Goal: Learn about a topic

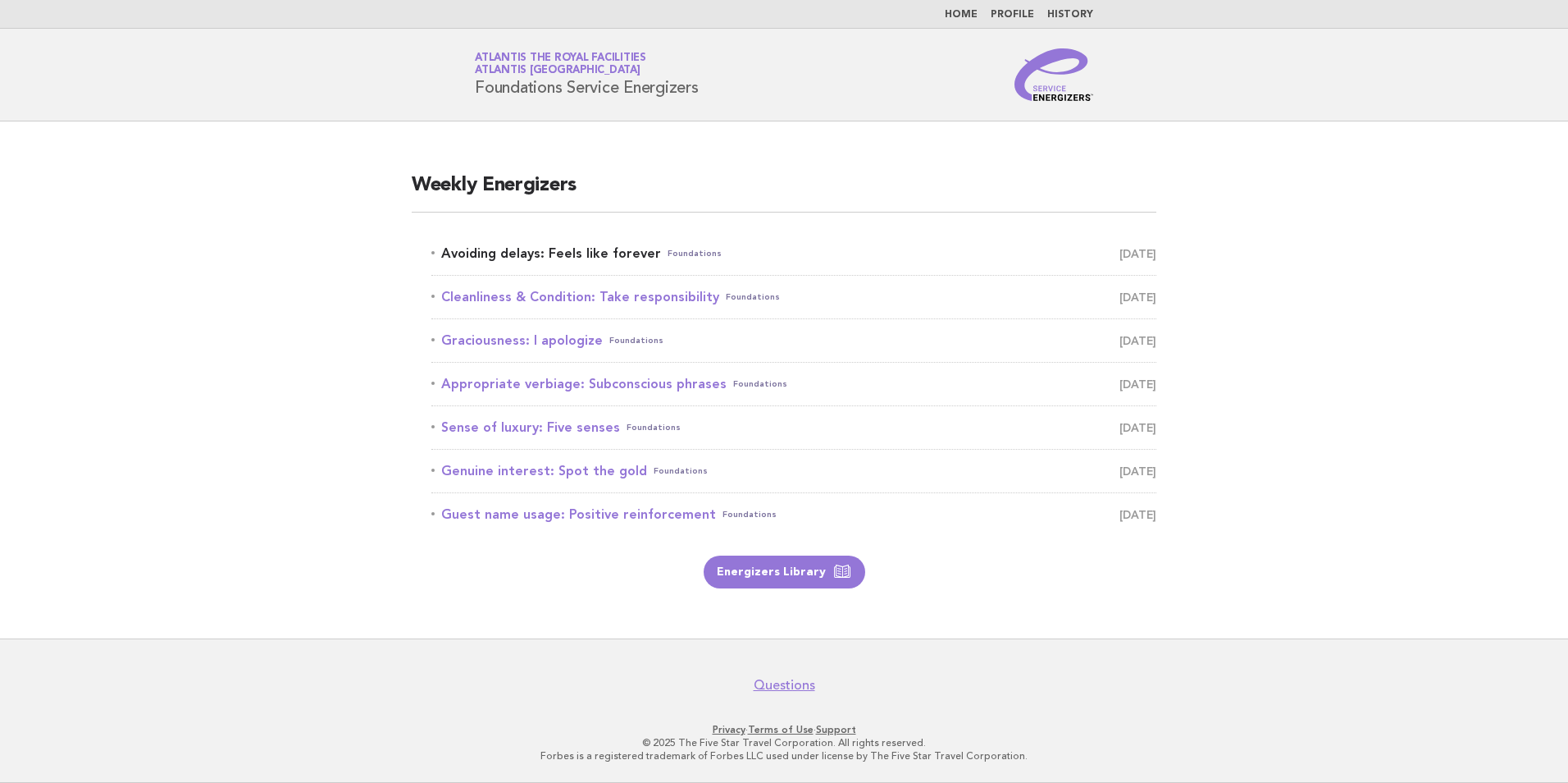
click at [607, 251] on link "Avoiding delays: Feels like forever Foundations September 7" at bounding box center [794, 253] width 725 height 23
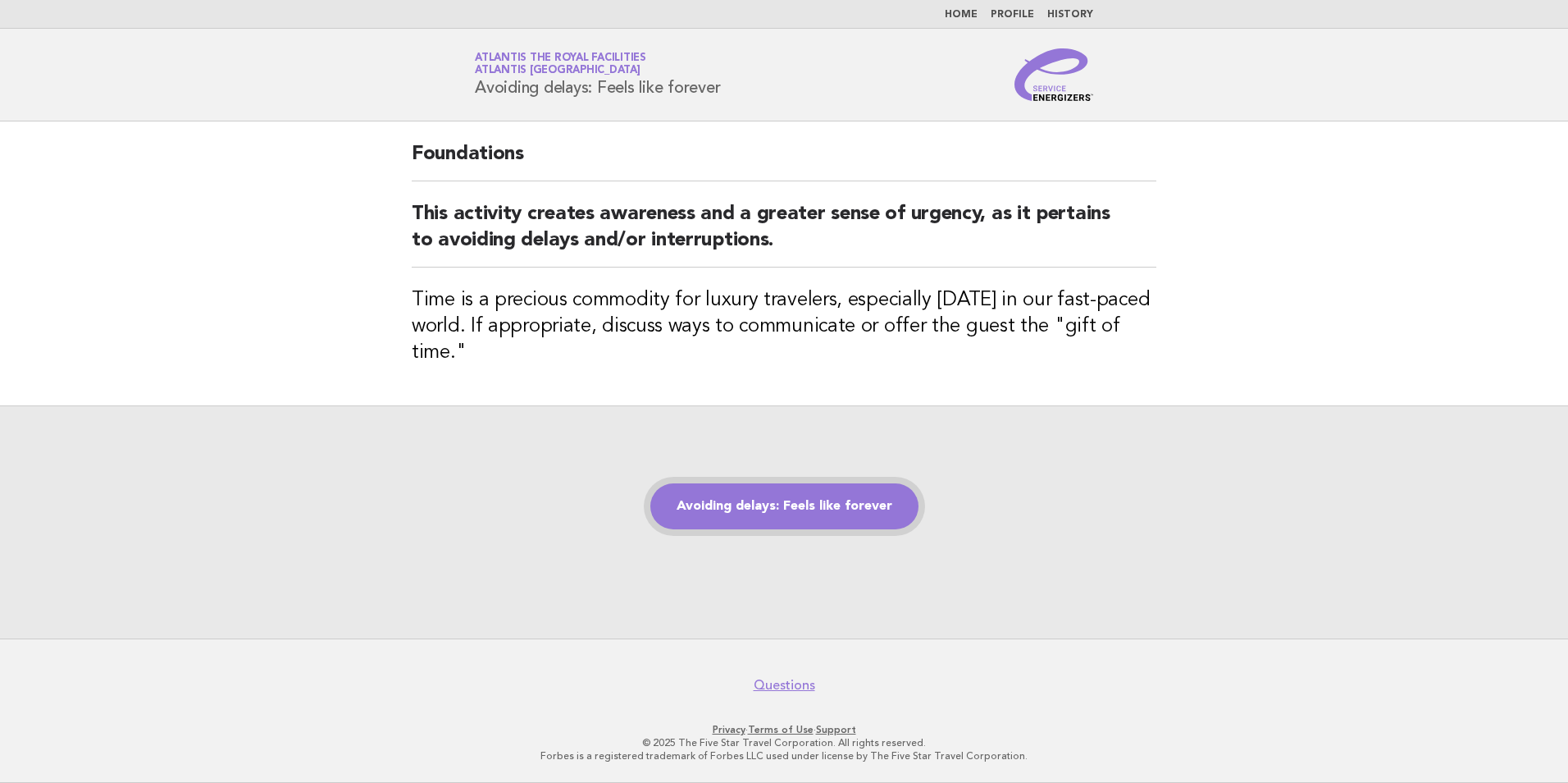
click at [827, 519] on link "Avoiding delays: Feels like forever" at bounding box center [784, 506] width 268 height 46
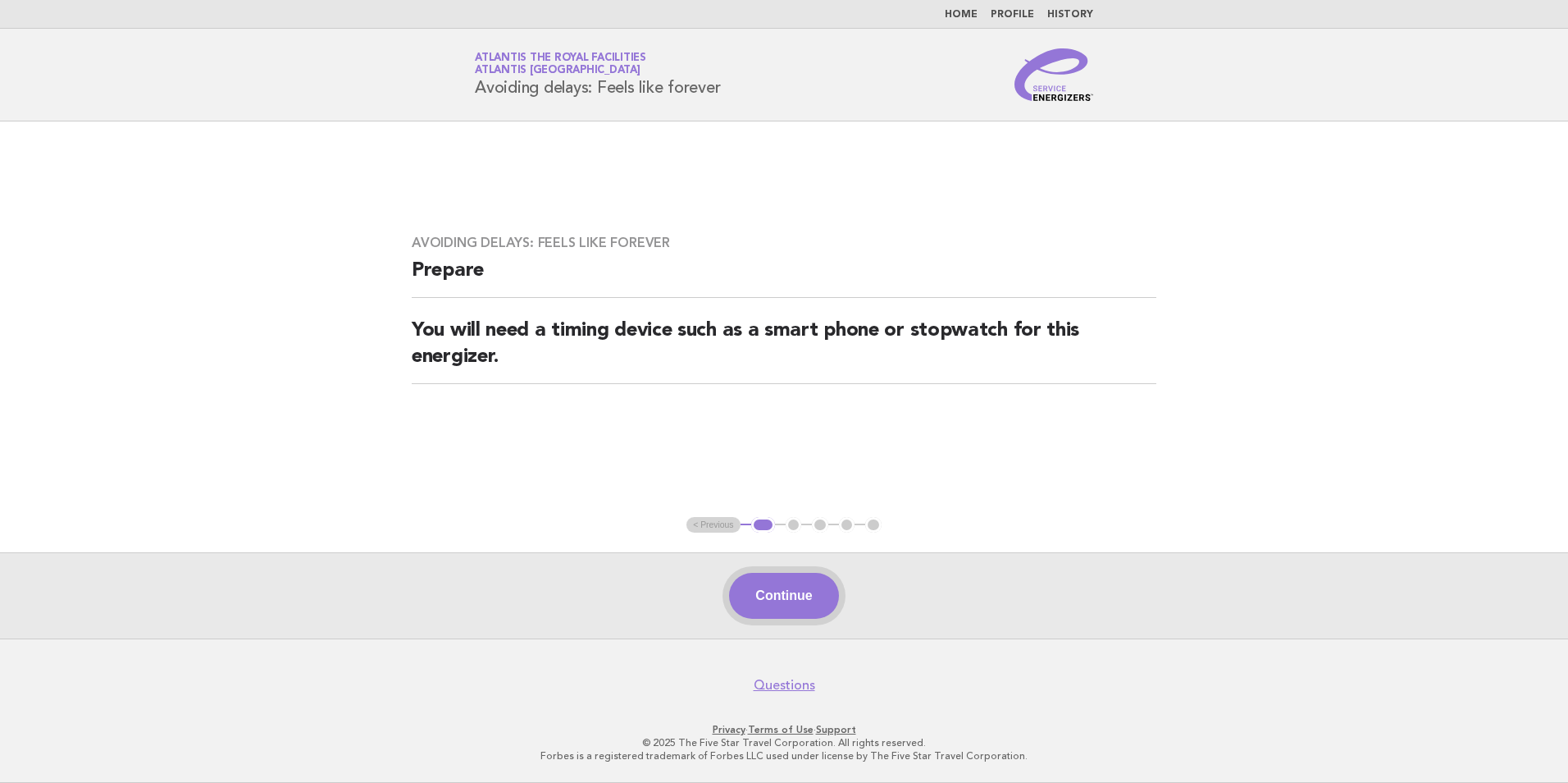
click at [780, 600] on button "Continue" at bounding box center [784, 595] width 109 height 46
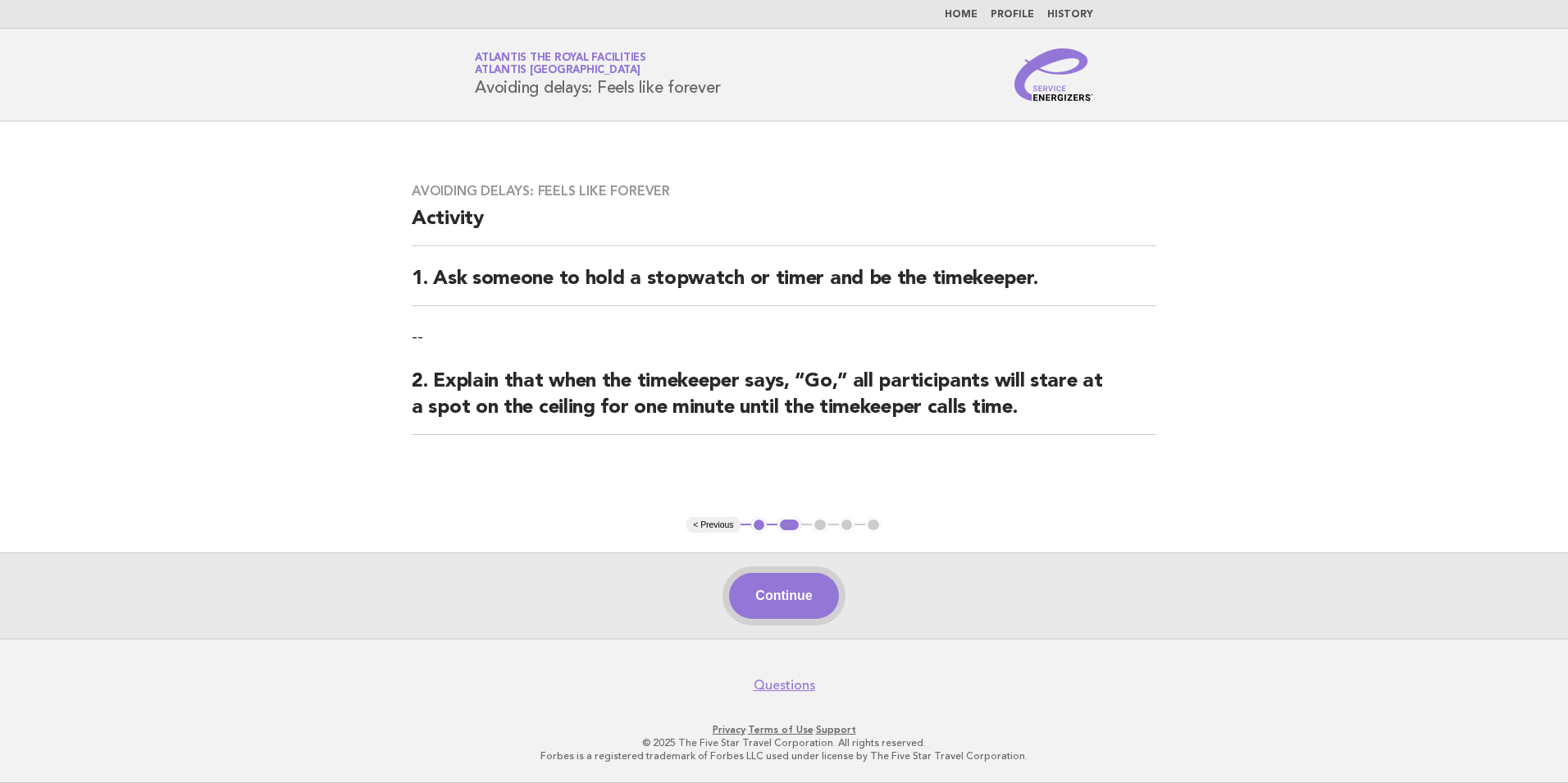
click at [826, 593] on button "Continue" at bounding box center [784, 595] width 109 height 46
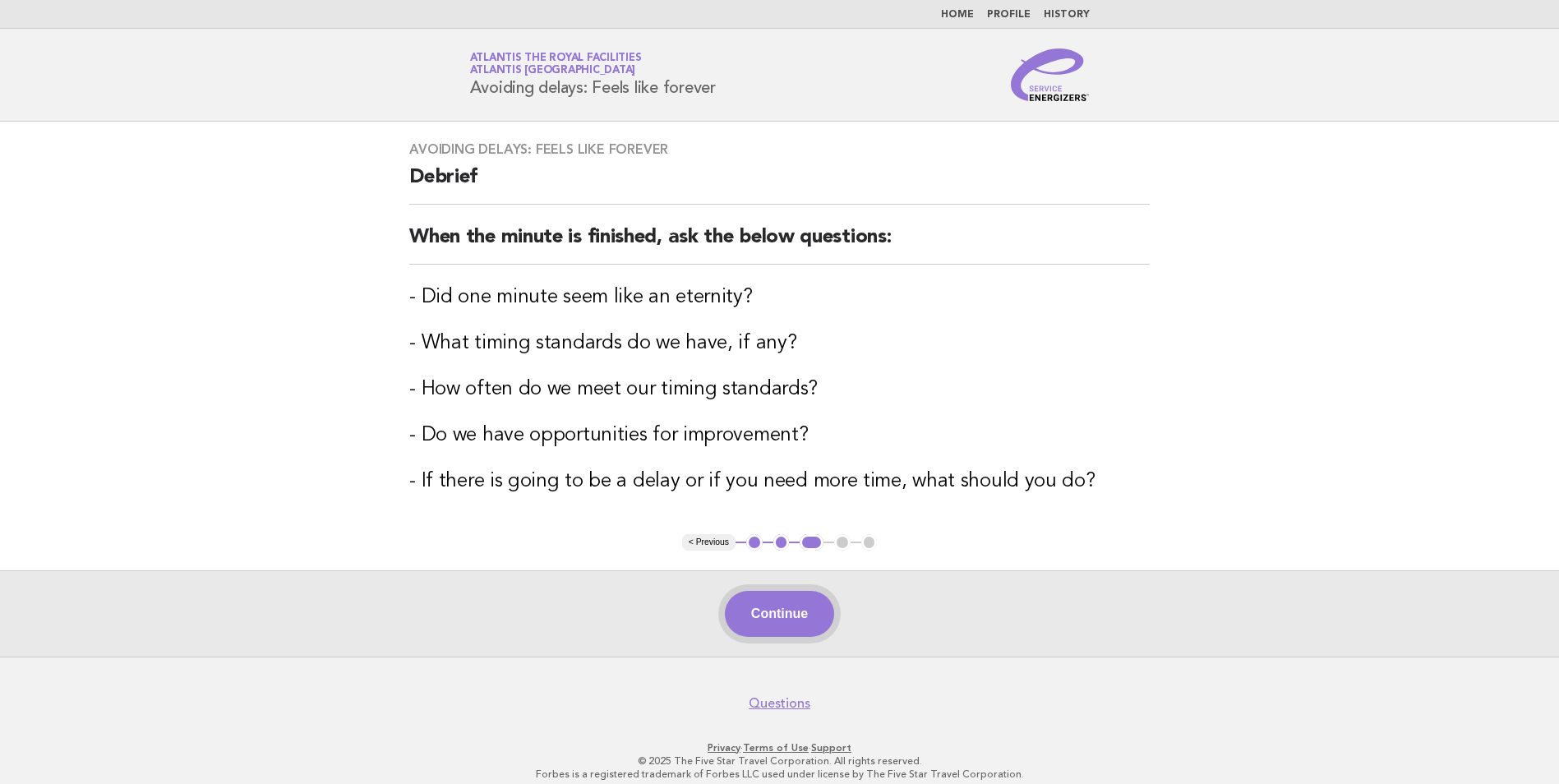
click at [730, 615] on button "Continue" at bounding box center [779, 613] width 109 height 46
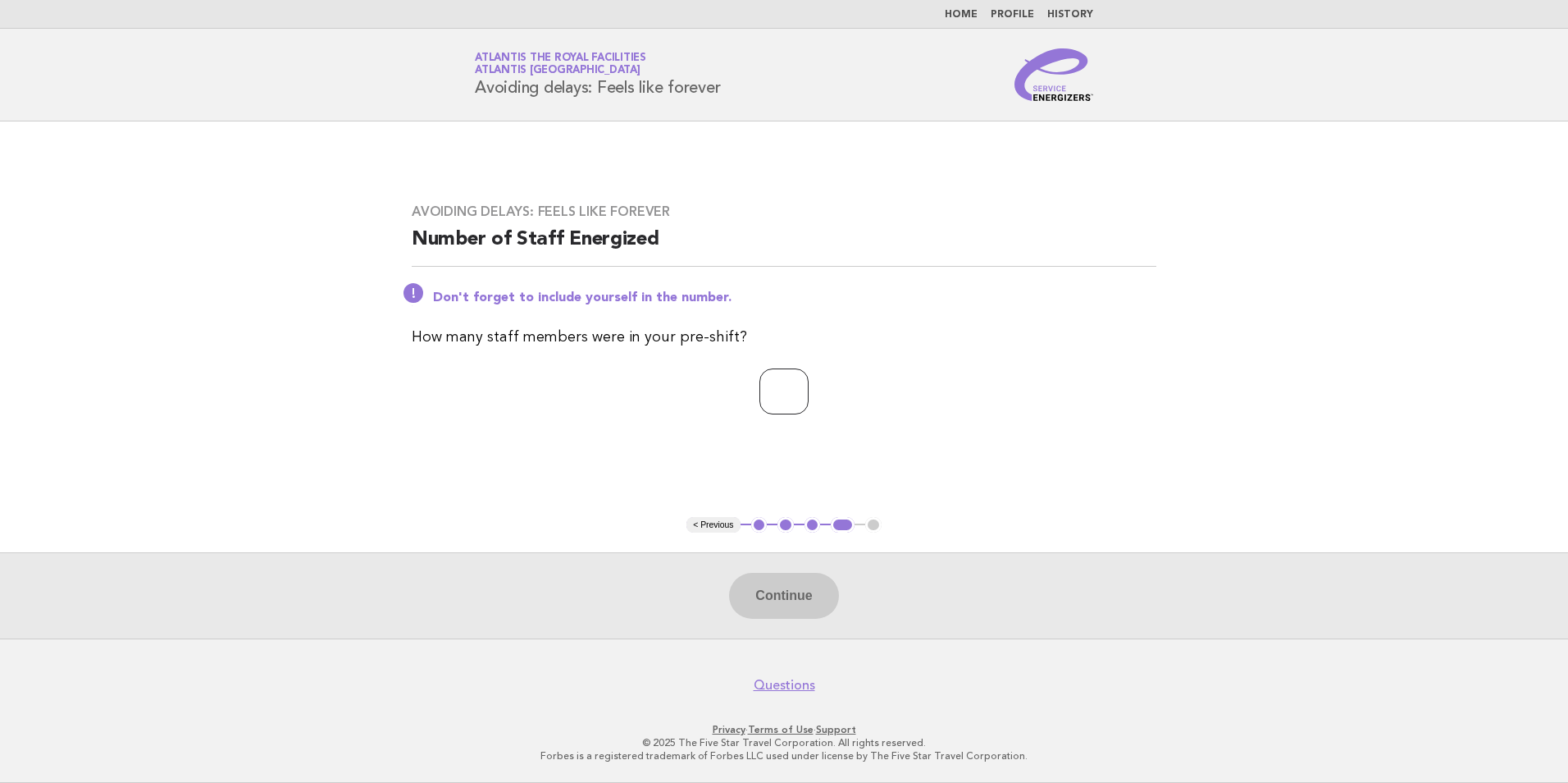
click at [773, 397] on input "number" at bounding box center [784, 391] width 50 height 46
type input "**"
click at [824, 584] on button "Continue" at bounding box center [784, 595] width 109 height 46
